Goal: Task Accomplishment & Management: Manage account settings

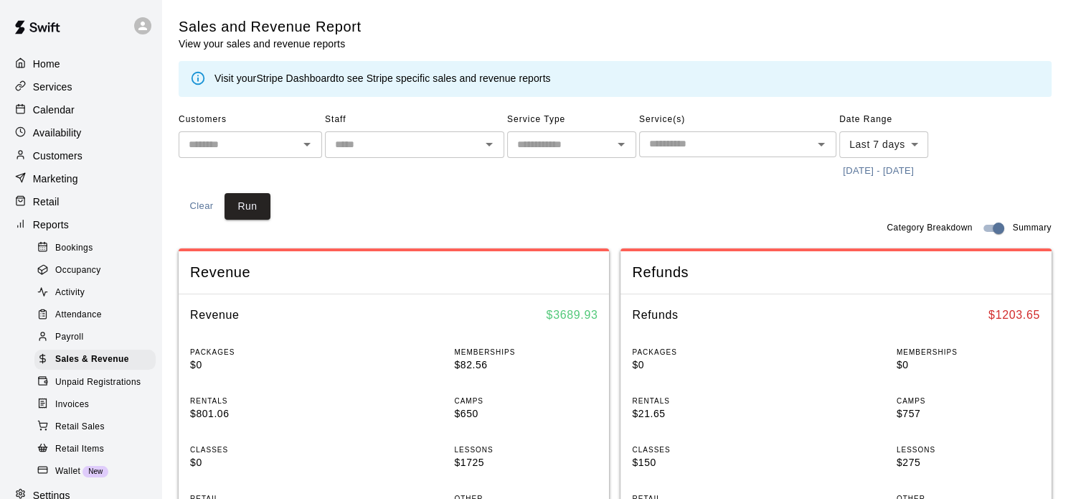
scroll to position [0, 333]
click at [72, 91] on p "Services" at bounding box center [52, 87] width 39 height 14
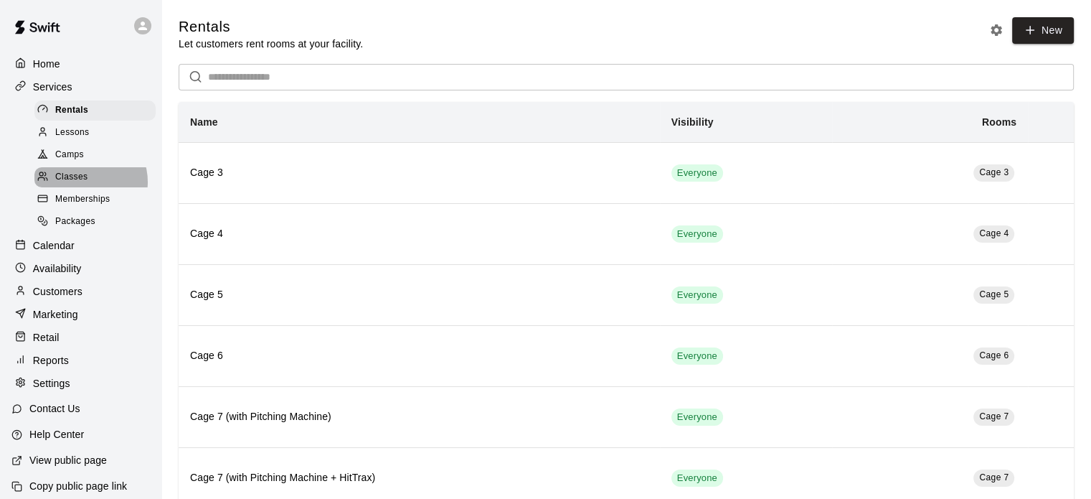
click at [83, 184] on span "Classes" at bounding box center [71, 177] width 32 height 14
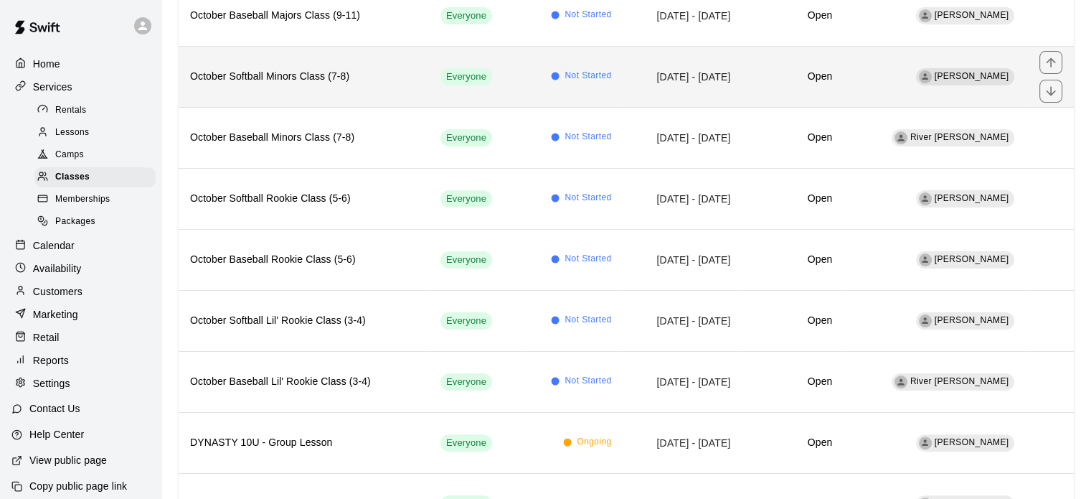
scroll to position [284, 0]
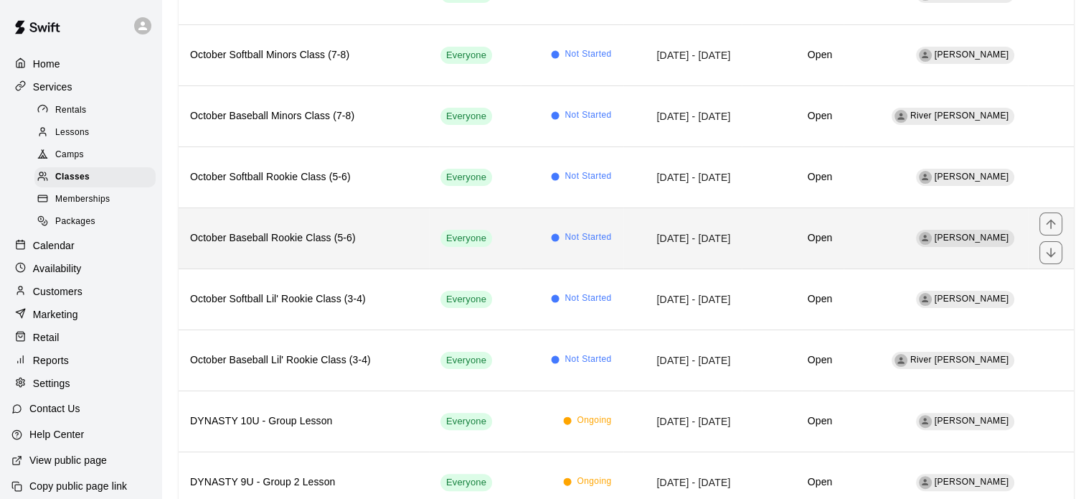
click at [313, 246] on th "October Baseball Rookie Class (5-6)" at bounding box center [304, 237] width 250 height 61
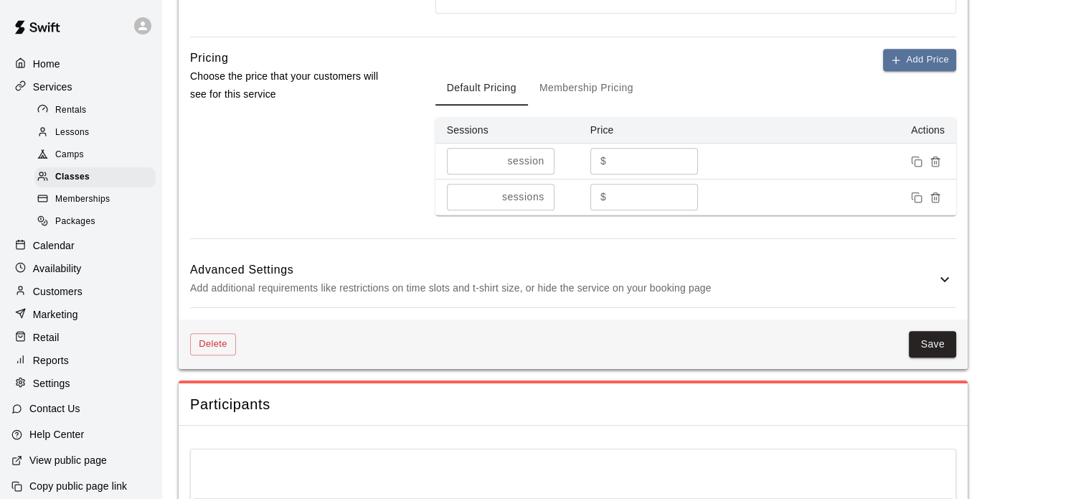
scroll to position [1022, 0]
click at [939, 275] on icon at bounding box center [944, 278] width 17 height 17
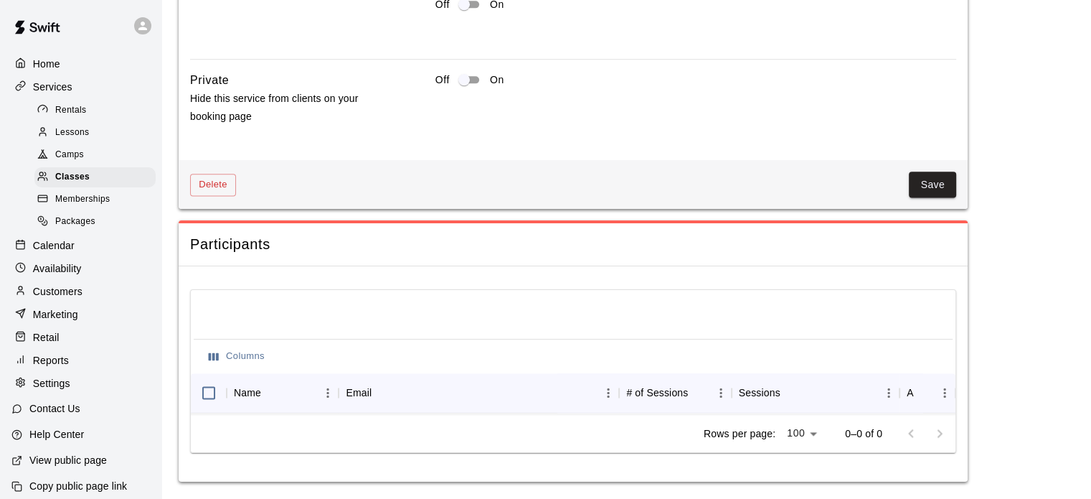
scroll to position [1868, 0]
click at [938, 172] on button "Save" at bounding box center [932, 184] width 47 height 27
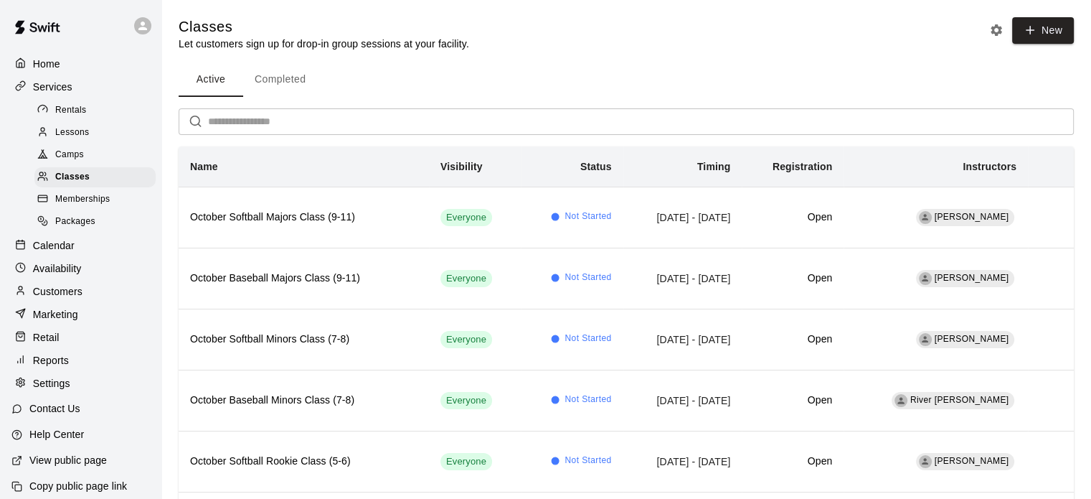
click at [57, 367] on p "Reports" at bounding box center [51, 360] width 36 height 14
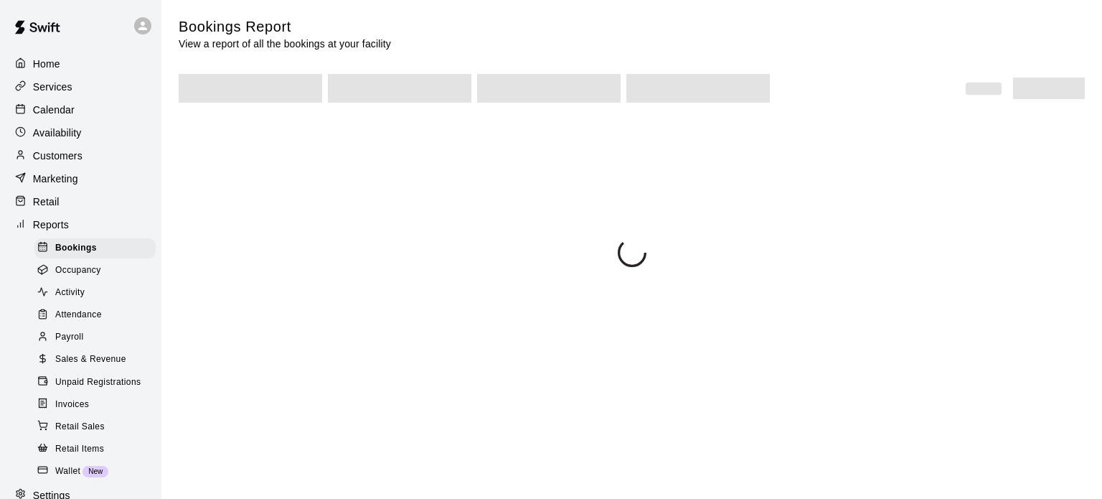
click at [91, 367] on span "Sales & Revenue" at bounding box center [90, 359] width 71 height 14
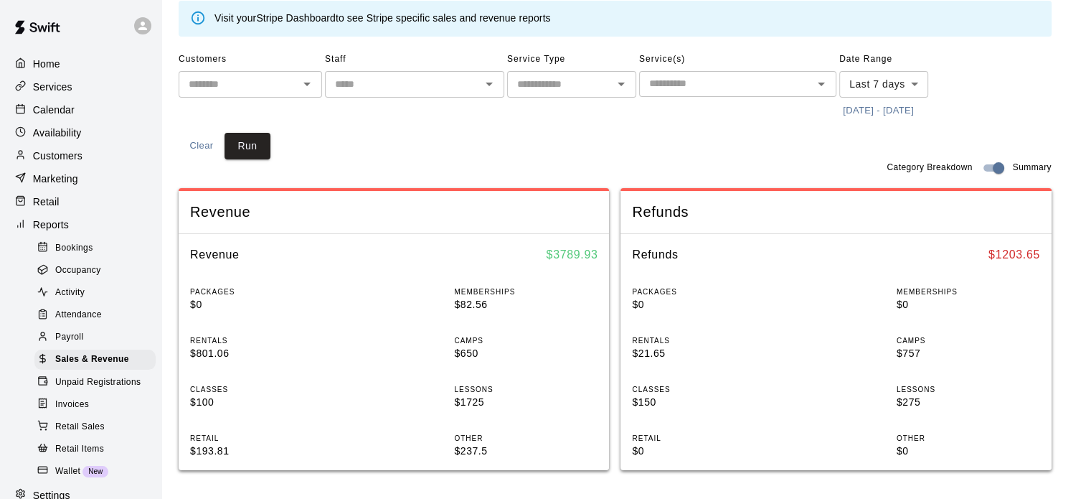
scroll to position [60, 0]
click at [68, 117] on p "Calendar" at bounding box center [54, 110] width 42 height 14
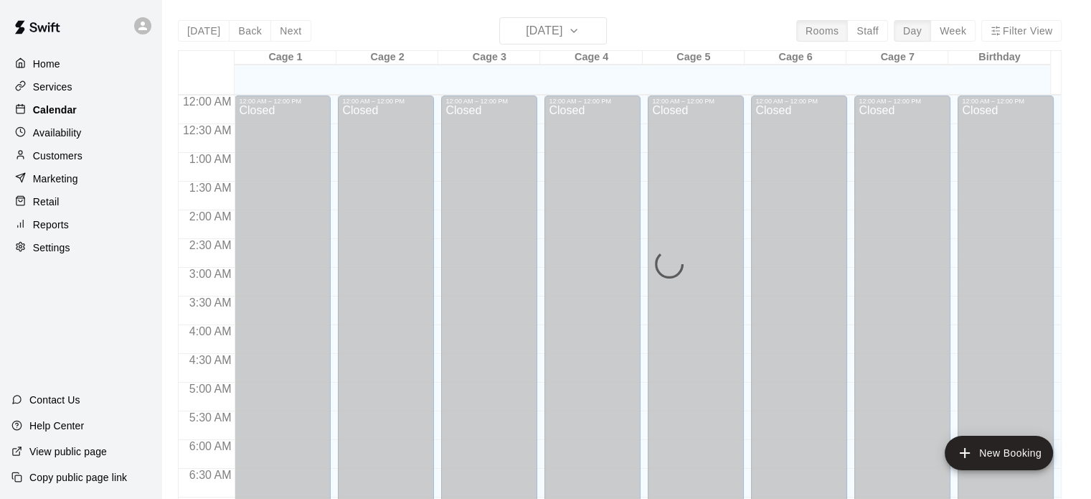
scroll to position [913, 0]
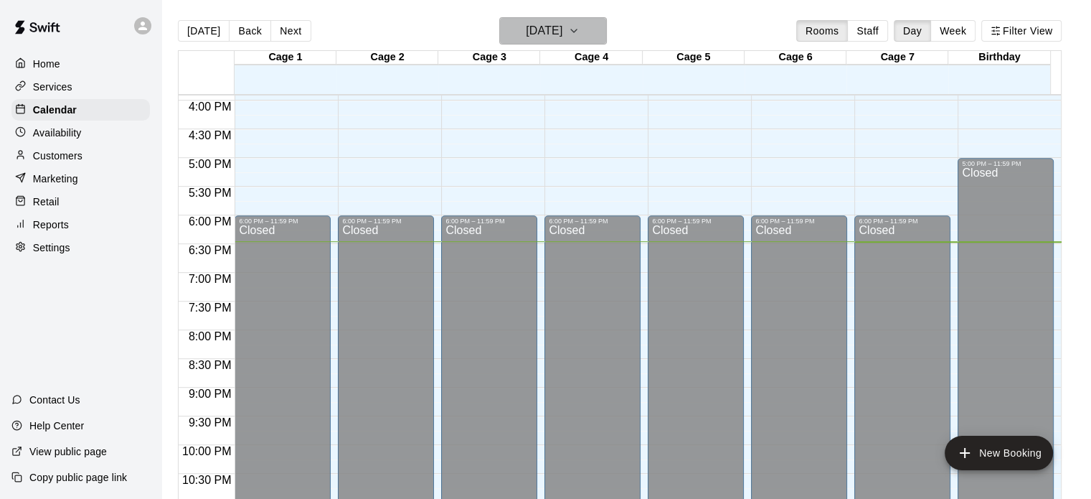
click at [580, 35] on icon "button" at bounding box center [573, 30] width 11 height 17
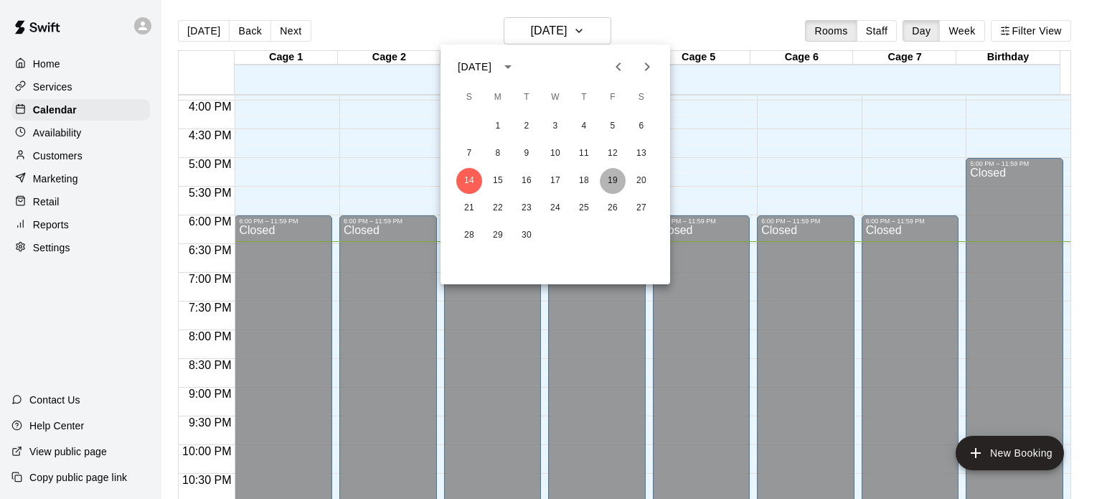
click at [609, 182] on button "19" at bounding box center [613, 181] width 26 height 26
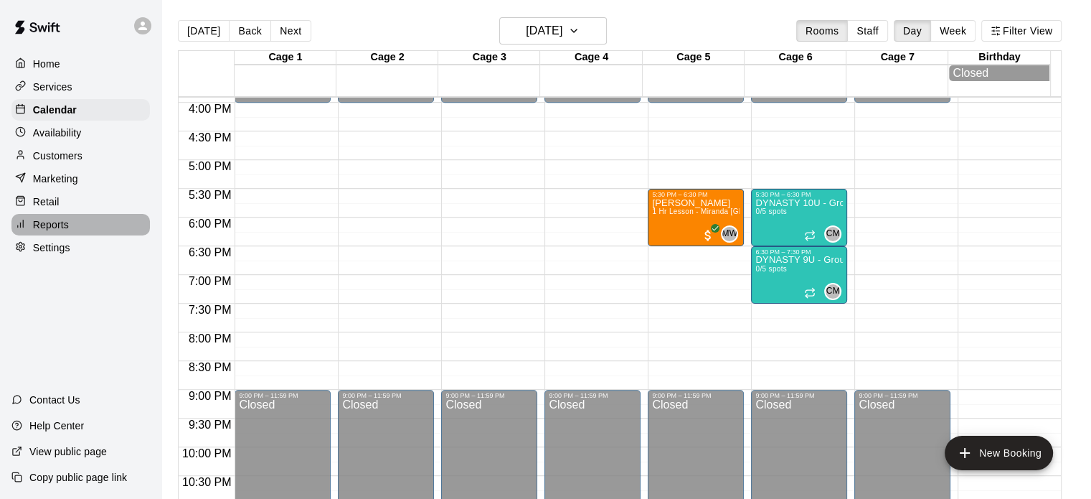
click at [72, 234] on div "Reports" at bounding box center [80, 225] width 138 height 22
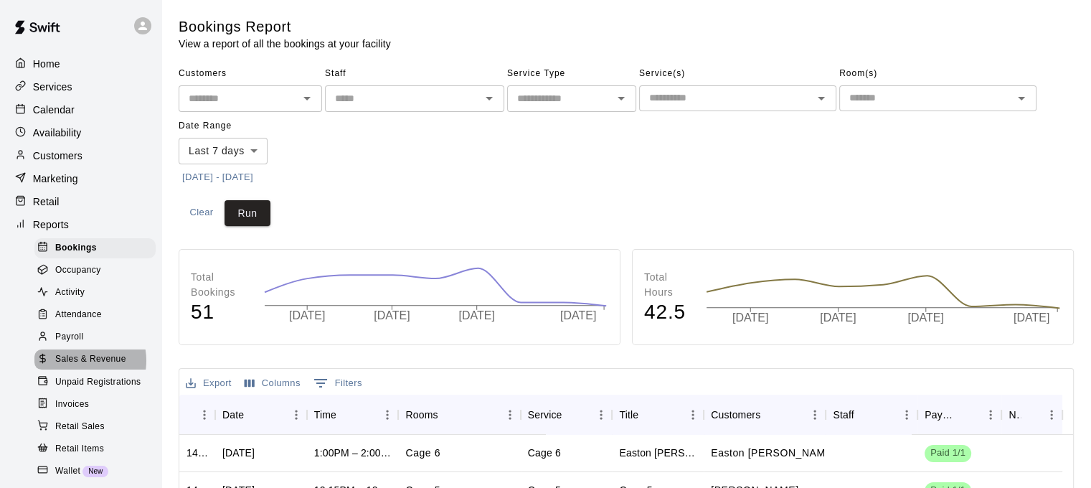
click at [83, 367] on span "Sales & Revenue" at bounding box center [90, 359] width 71 height 14
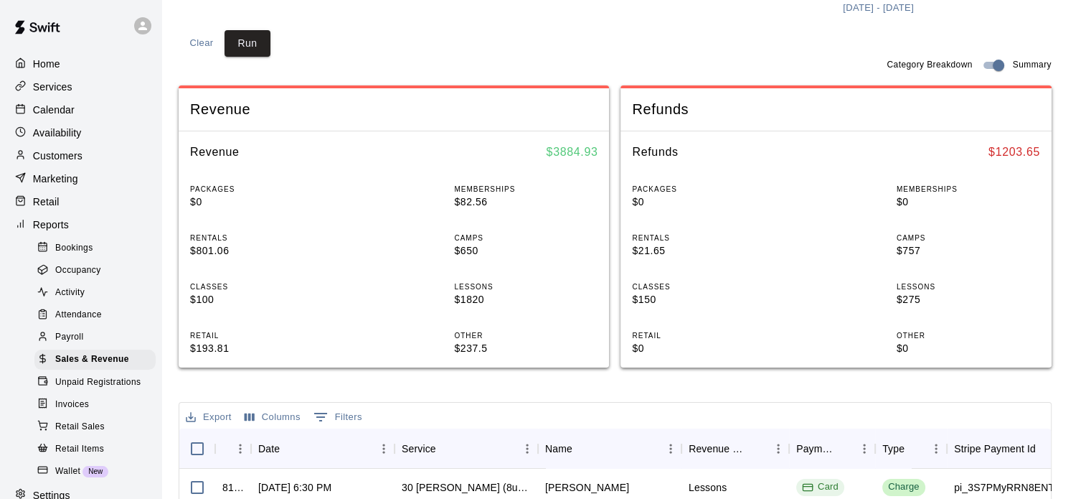
scroll to position [154, 0]
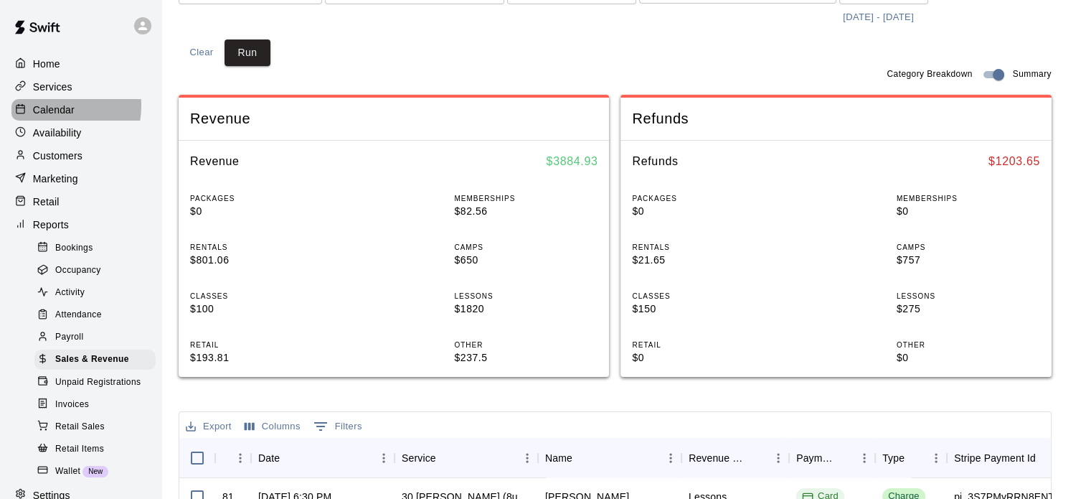
click at [53, 108] on p "Calendar" at bounding box center [54, 110] width 42 height 14
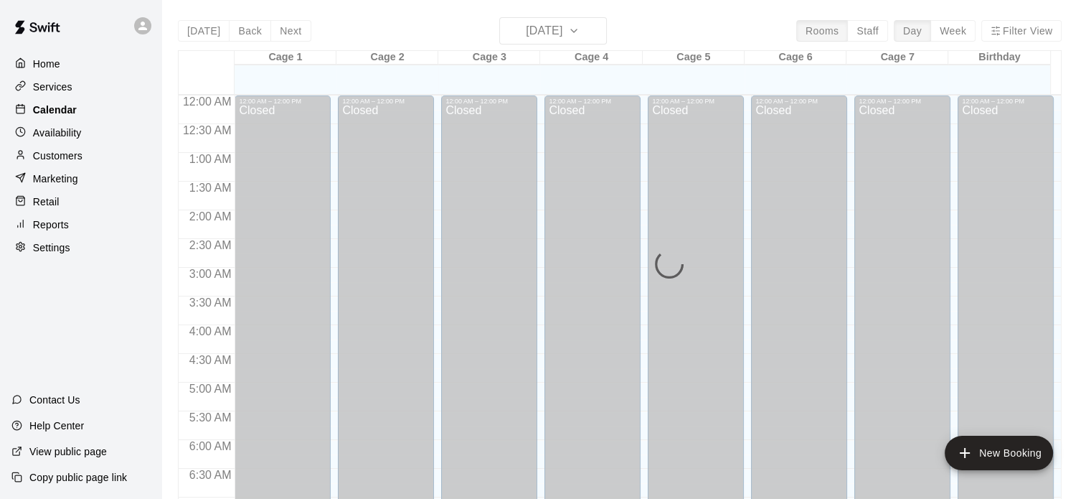
scroll to position [913, 0]
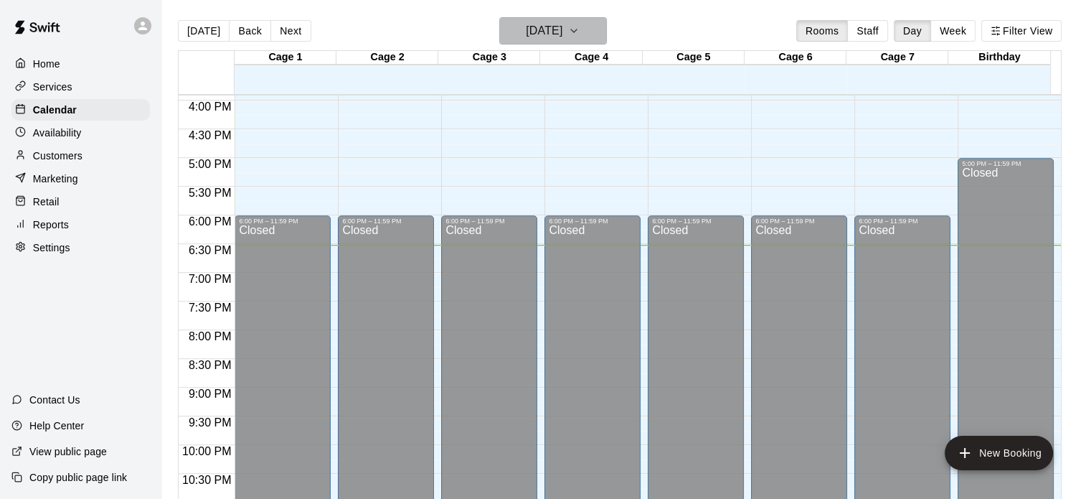
click at [580, 31] on icon "button" at bounding box center [573, 30] width 11 height 17
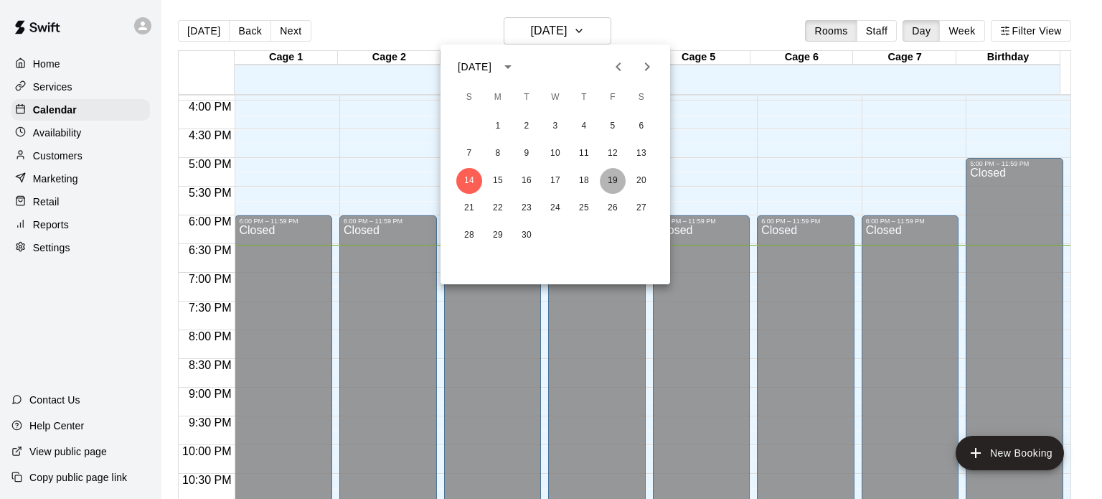
click at [617, 174] on button "19" at bounding box center [613, 181] width 26 height 26
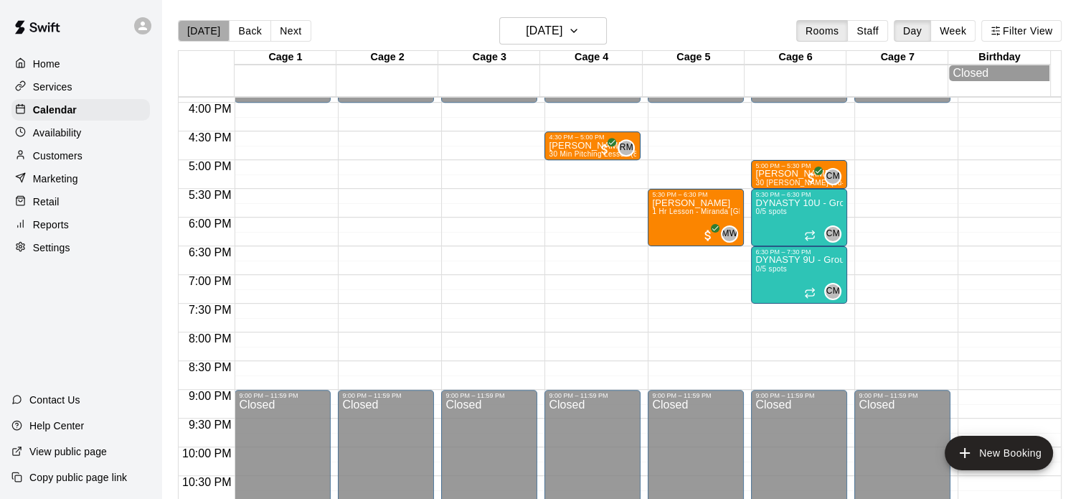
click at [203, 27] on button "[DATE]" at bounding box center [204, 31] width 52 height 22
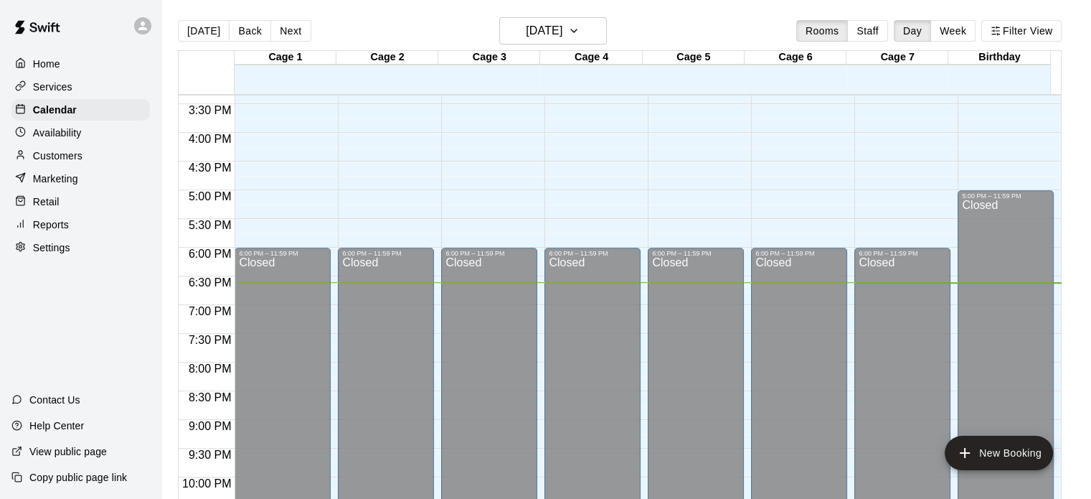
scroll to position [957, 0]
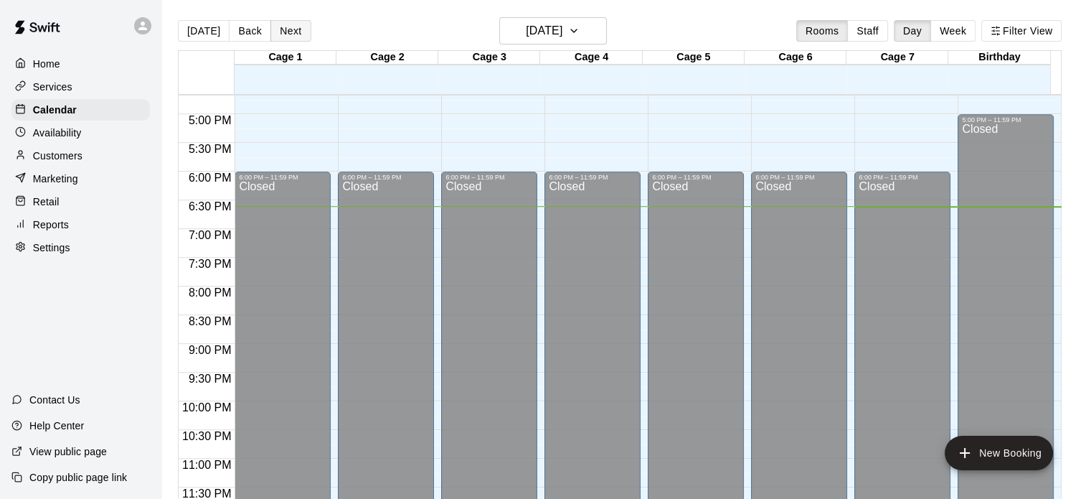
click at [289, 28] on button "Next" at bounding box center [290, 31] width 40 height 22
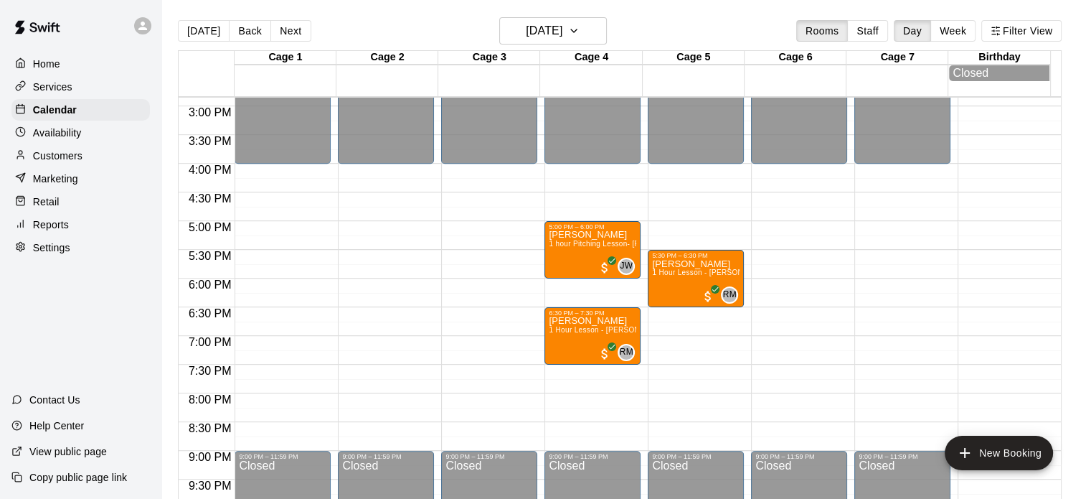
scroll to position [853, 0]
click at [290, 28] on button "Next" at bounding box center [290, 31] width 40 height 22
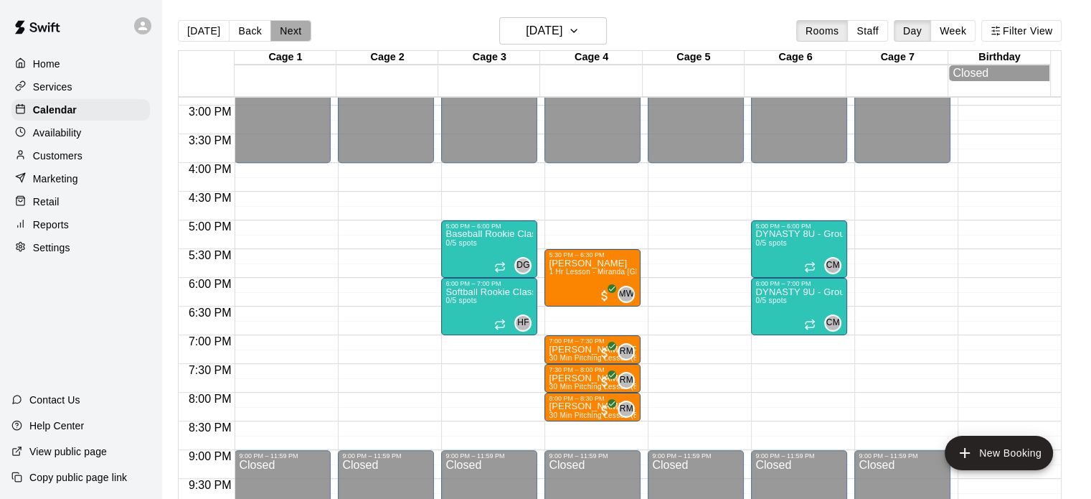
click at [290, 28] on button "Next" at bounding box center [290, 31] width 40 height 22
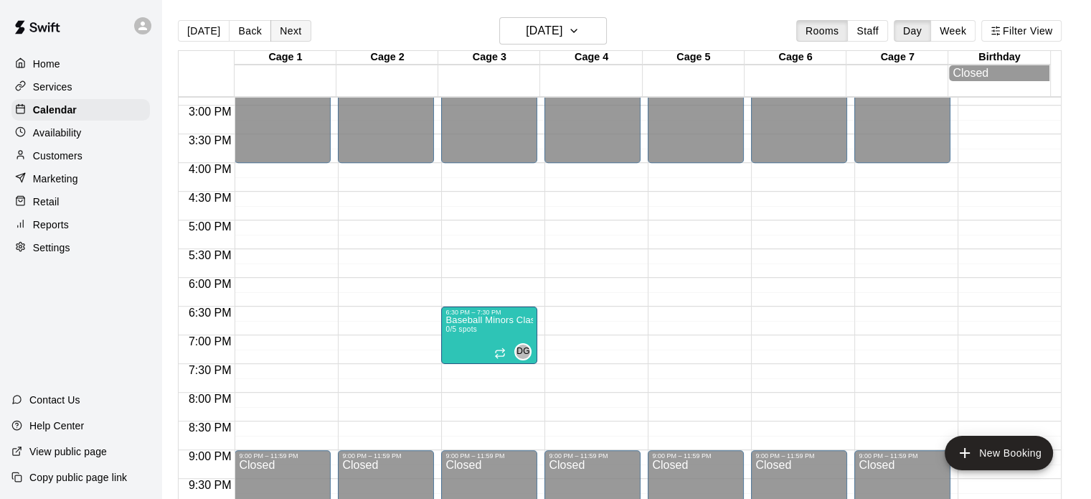
click at [290, 28] on button "Next" at bounding box center [290, 31] width 40 height 22
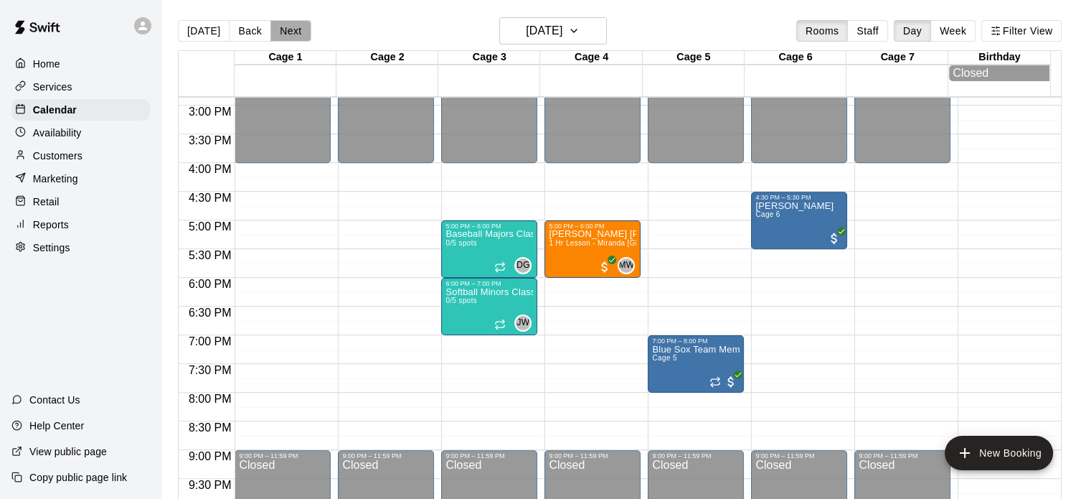
click at [290, 28] on button "Next" at bounding box center [290, 31] width 40 height 22
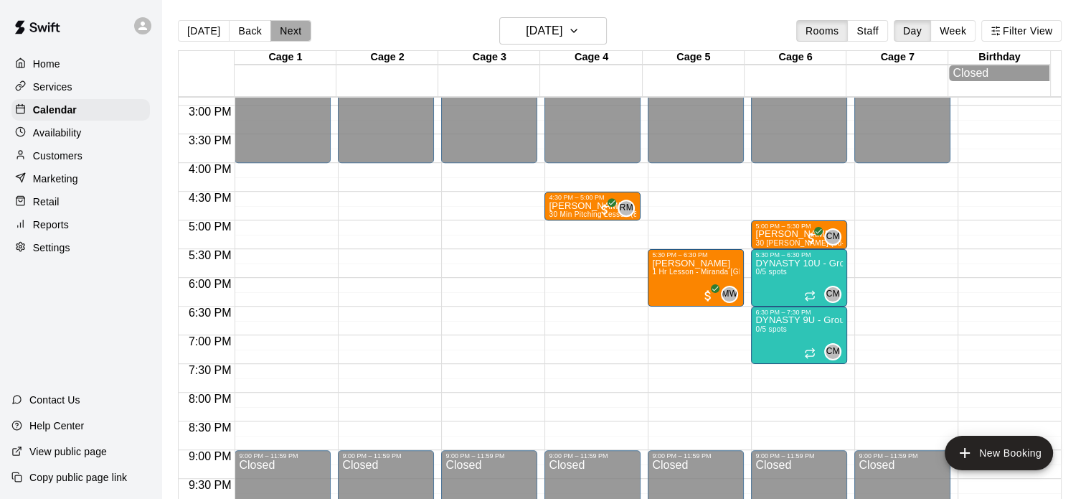
click at [290, 28] on button "Next" at bounding box center [290, 31] width 40 height 22
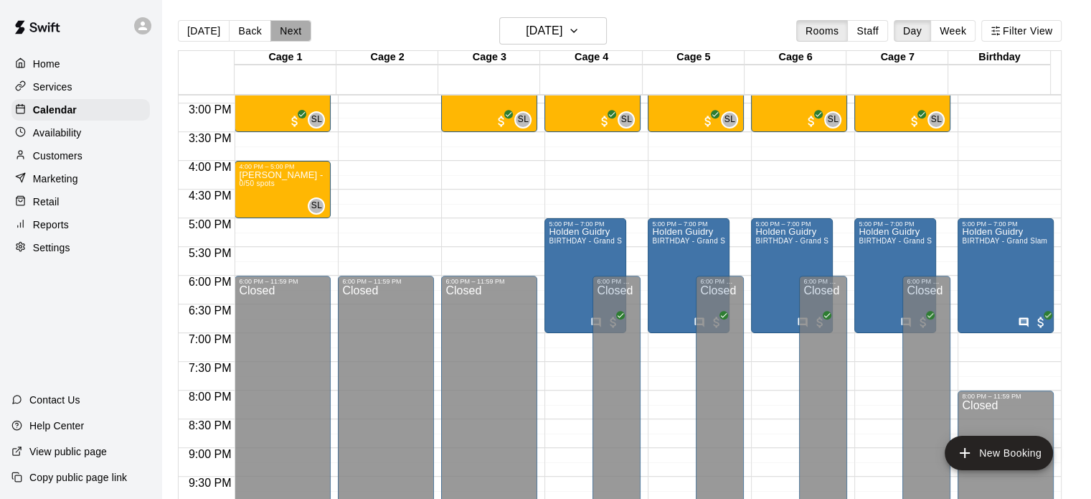
click at [290, 28] on button "Next" at bounding box center [290, 31] width 40 height 22
